Goal: Task Accomplishment & Management: Manage account settings

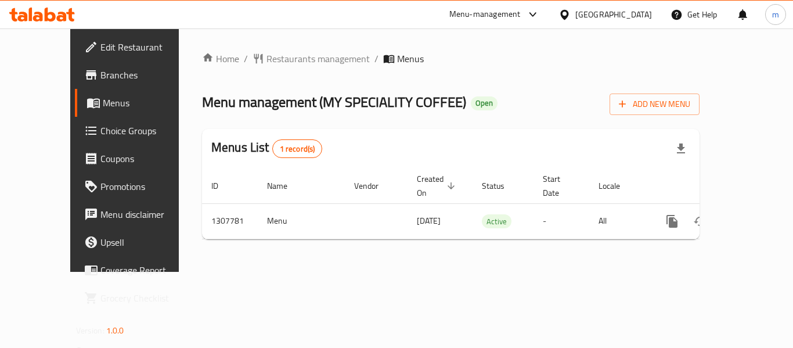
click at [12, 15] on icon at bounding box center [42, 15] width 66 height 14
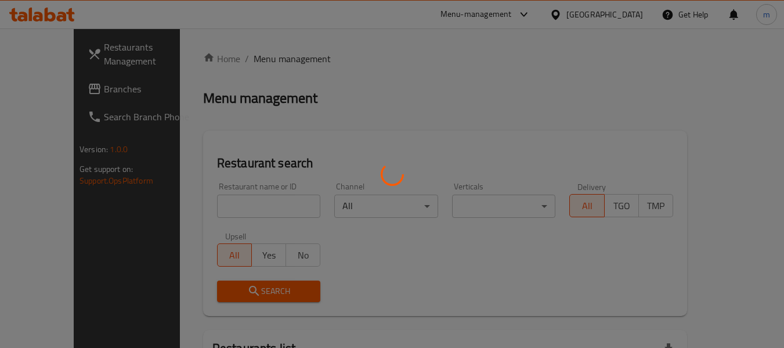
click at [40, 7] on div at bounding box center [392, 174] width 784 height 348
